Goal: Task Accomplishment & Management: Manage account settings

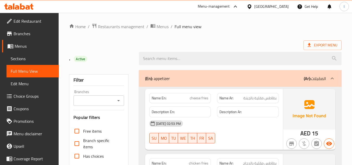
scroll to position [1621, 0]
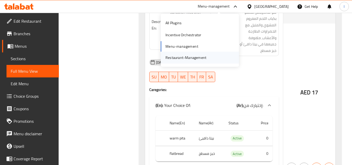
click at [200, 58] on div "Restaurant-Management" at bounding box center [185, 58] width 41 height 6
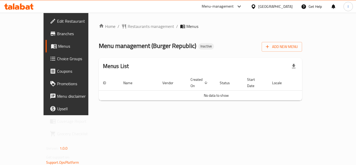
click at [271, 104] on div "Home / Restaurants management / Menus Menu management ( Burger Republic ) Inact…" at bounding box center [200, 64] width 224 height 102
click at [302, 41] on div "Add New Menu" at bounding box center [281, 46] width 40 height 12
click at [302, 43] on button "Add New Menu" at bounding box center [281, 47] width 40 height 10
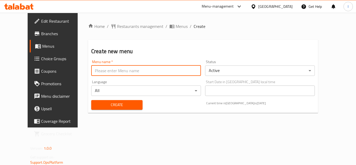
click at [122, 68] on input "text" at bounding box center [146, 70] width 110 height 10
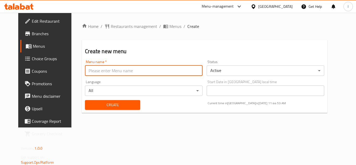
type input "."
click at [107, 105] on span "Create" at bounding box center [112, 105] width 47 height 7
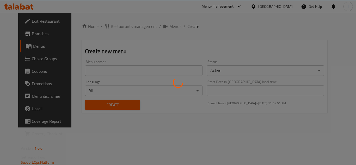
click at [39, 48] on div at bounding box center [178, 82] width 356 height 165
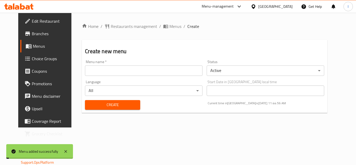
click at [39, 48] on span "Menus" at bounding box center [53, 46] width 41 height 6
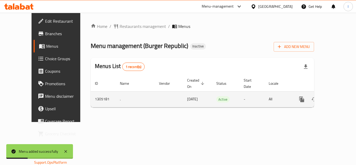
click at [340, 93] on div "enhanced table" at bounding box center [320, 99] width 50 height 13
click at [339, 93] on link "enhanced table" at bounding box center [339, 99] width 13 height 13
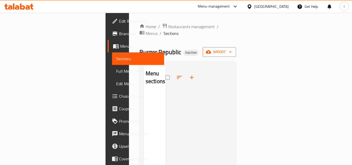
click at [232, 49] on span "import" at bounding box center [219, 52] width 25 height 7
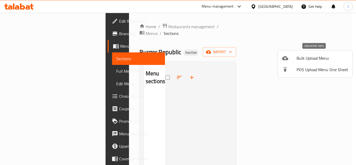
click at [310, 55] on span "Bulk Upload Menu" at bounding box center [322, 58] width 52 height 6
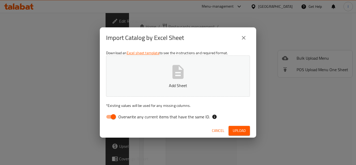
click at [340, 23] on div "Import Catalog by Excel Sheet Download an Excel sheet template to see the instr…" at bounding box center [178, 82] width 356 height 165
click at [134, 106] on p "* Existing values will be used for any missing columns." at bounding box center [178, 105] width 144 height 5
click at [124, 111] on div "Download an Excel sheet template to see the instructions and required format. 1…" at bounding box center [178, 86] width 156 height 76
click at [153, 114] on span "Overwrite any current items that have the same ID." at bounding box center [163, 117] width 91 height 6
click at [128, 114] on input "Overwrite any current items that have the same ID." at bounding box center [113, 117] width 30 height 10
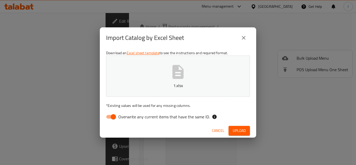
checkbox input "false"
click at [240, 133] on span "Upload" at bounding box center [239, 130] width 13 height 7
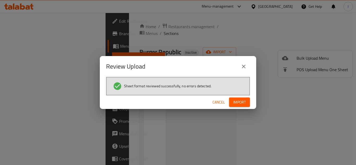
click at [242, 99] on span "Import" at bounding box center [239, 102] width 13 height 7
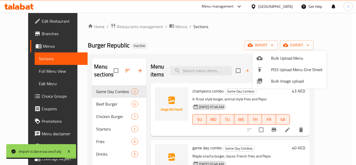
click at [21, 69] on div at bounding box center [178, 82] width 356 height 165
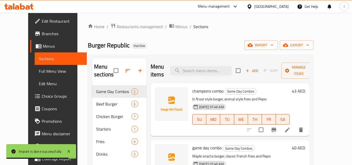
click at [39, 69] on span "Full Menu View" at bounding box center [61, 71] width 44 height 6
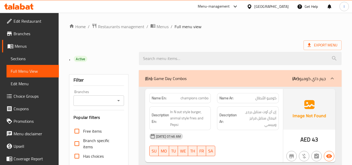
click at [19, 0] on html "​ Menu-management United Arab Emirates Get Help I Edit Restaurant Branches Menu…" at bounding box center [176, 82] width 352 height 165
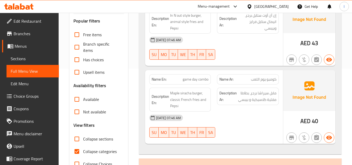
scroll to position [104, 0]
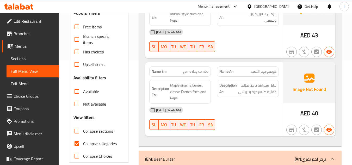
click at [91, 144] on span "Collapse categories" at bounding box center [100, 143] width 34 height 6
click at [83, 144] on input "Collapse categories" at bounding box center [77, 143] width 13 height 13
checkbox input "false"
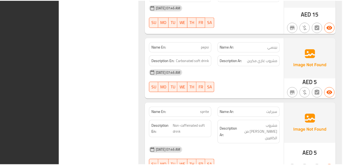
scroll to position [2204, 0]
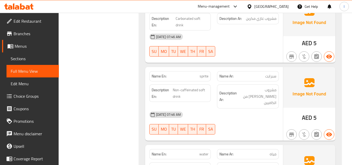
click at [281, 7] on div "[GEOGRAPHIC_DATA]" at bounding box center [271, 7] width 34 height 6
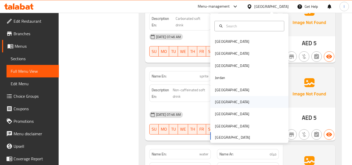
click at [232, 107] on div "[GEOGRAPHIC_DATA]" at bounding box center [249, 102] width 78 height 12
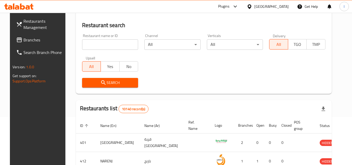
scroll to position [229, 0]
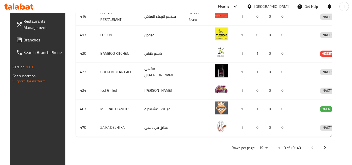
click at [229, 8] on div "Plugins" at bounding box center [223, 6] width 11 height 6
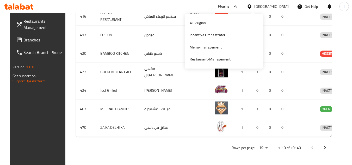
click at [229, 5] on div "Plugins" at bounding box center [223, 6] width 11 height 6
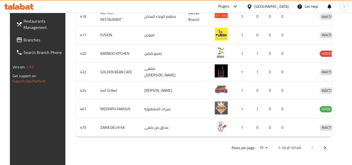
click at [238, 7] on div at bounding box center [234, 6] width 9 height 6
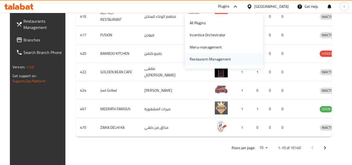
click at [222, 61] on div "Restaurant-Management" at bounding box center [210, 59] width 41 height 6
